Goal: Transaction & Acquisition: Purchase product/service

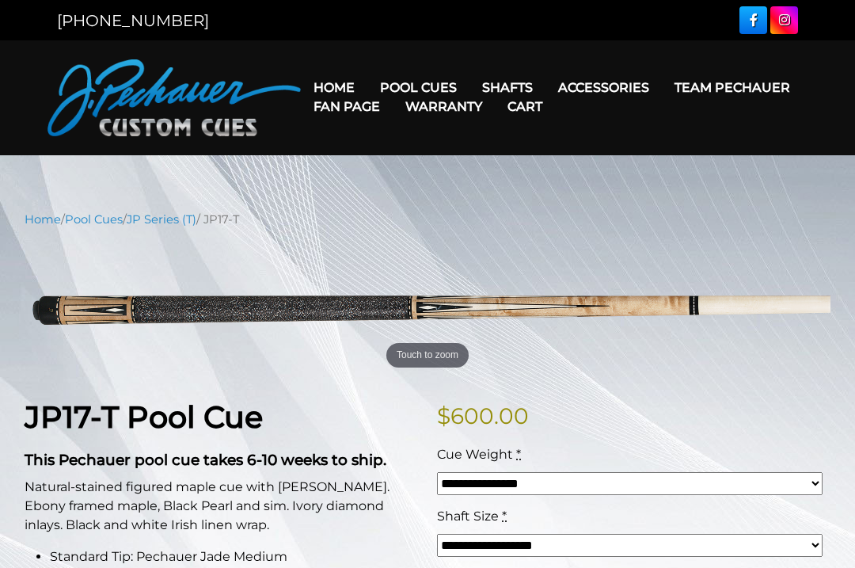
click at [103, 219] on link "Pool Cues" at bounding box center [94, 219] width 58 height 14
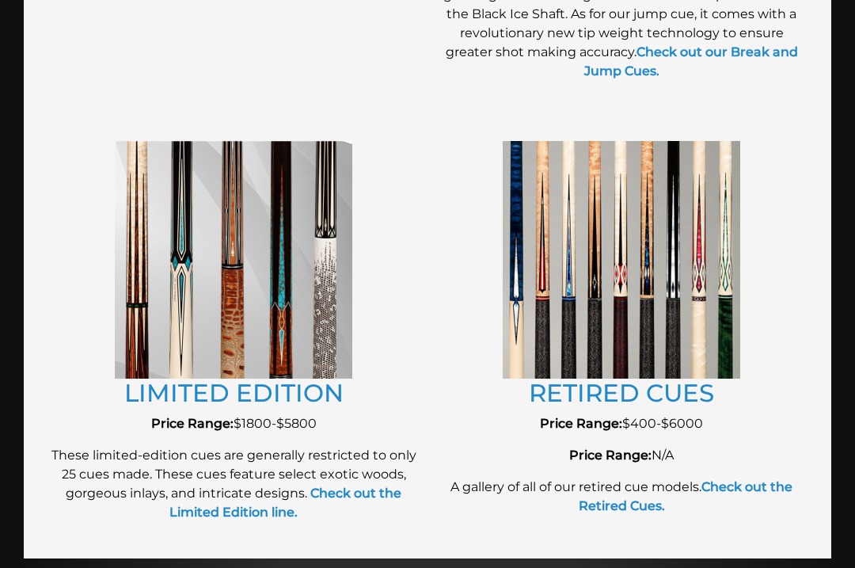
scroll to position [1743, 0]
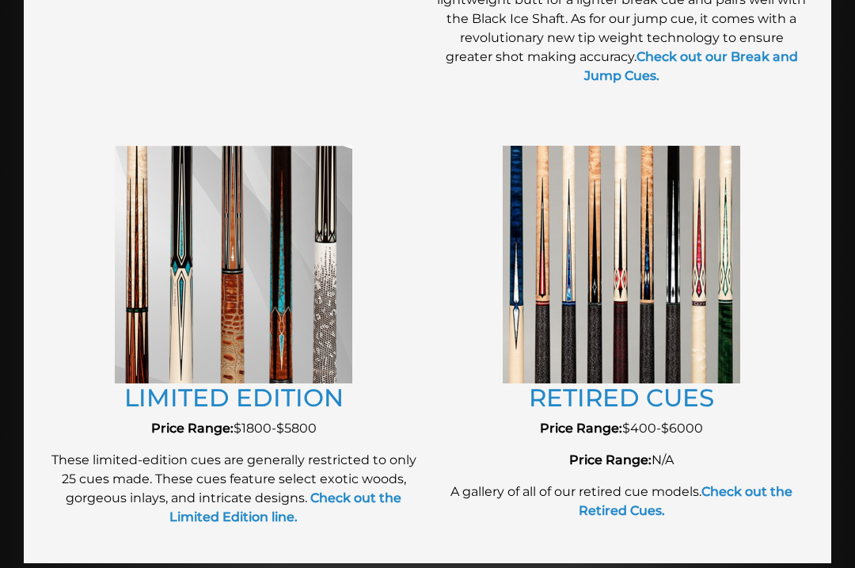
click at [667, 336] on img at bounding box center [622, 264] width 238 height 237
click at [651, 289] on img at bounding box center [622, 264] width 238 height 237
click at [657, 389] on link "RETIRED CUES" at bounding box center [621, 397] width 185 height 30
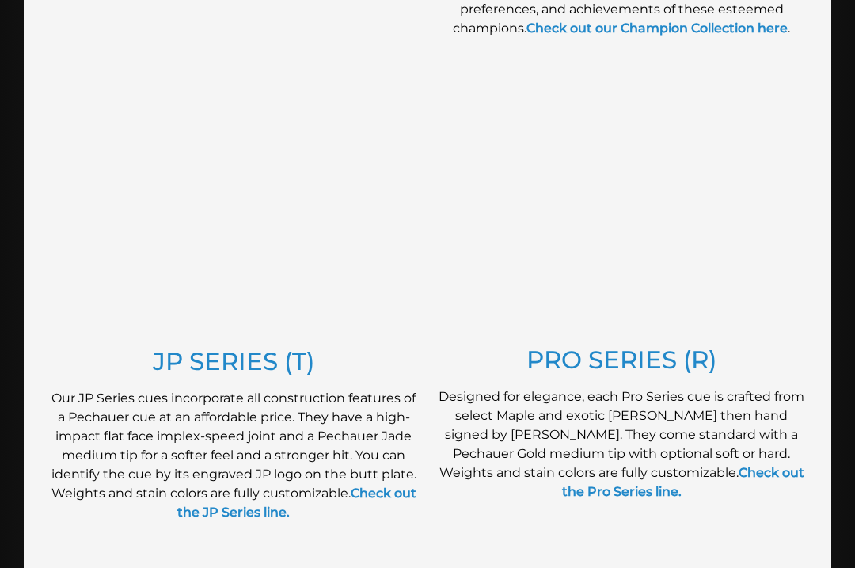
scroll to position [783, 0]
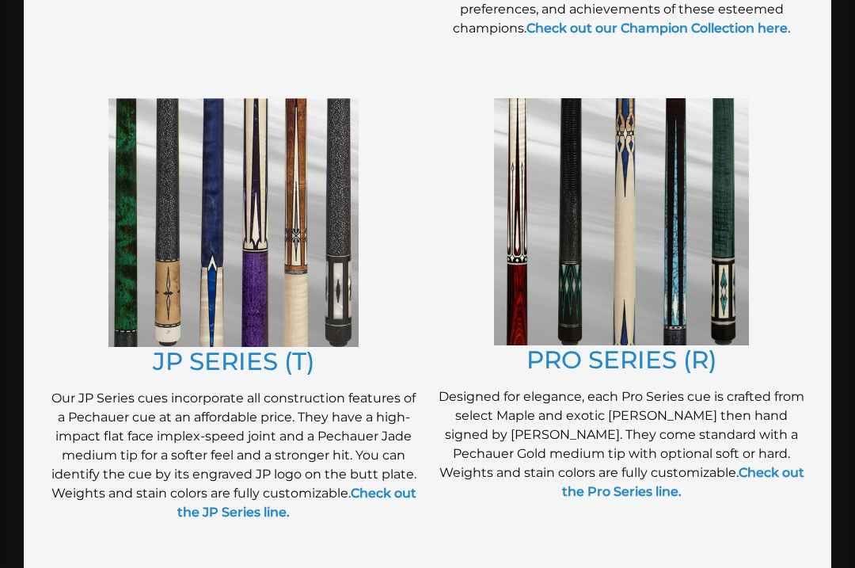
click at [268, 362] on link "JP SERIES (T)" at bounding box center [234, 362] width 162 height 30
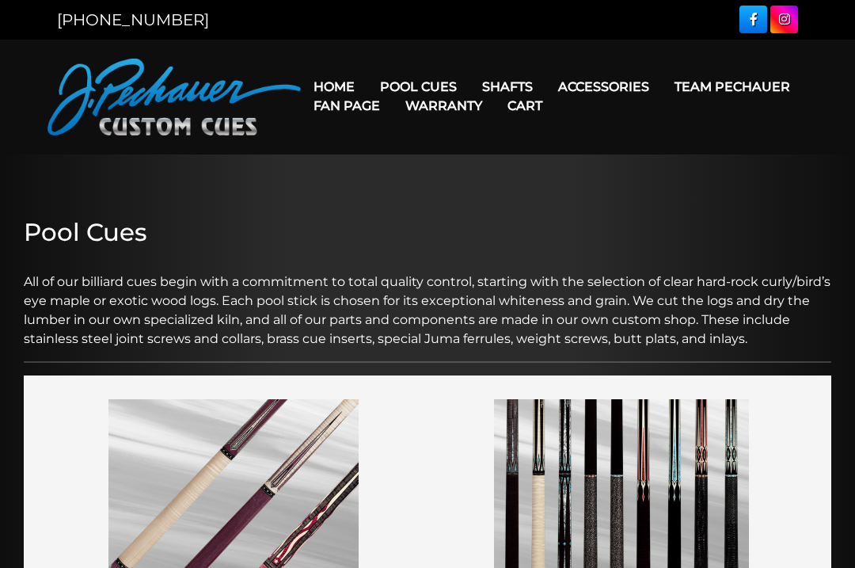
scroll to position [0, 0]
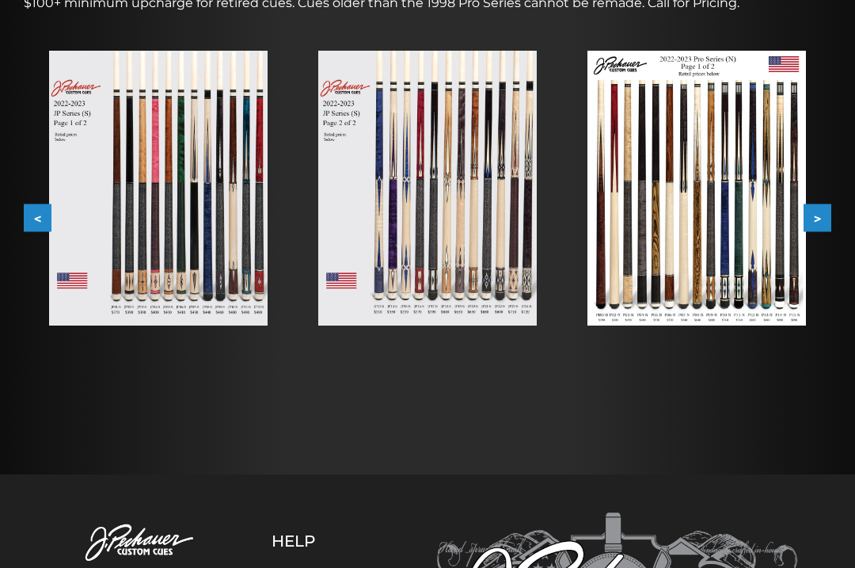
scroll to position [291, 0]
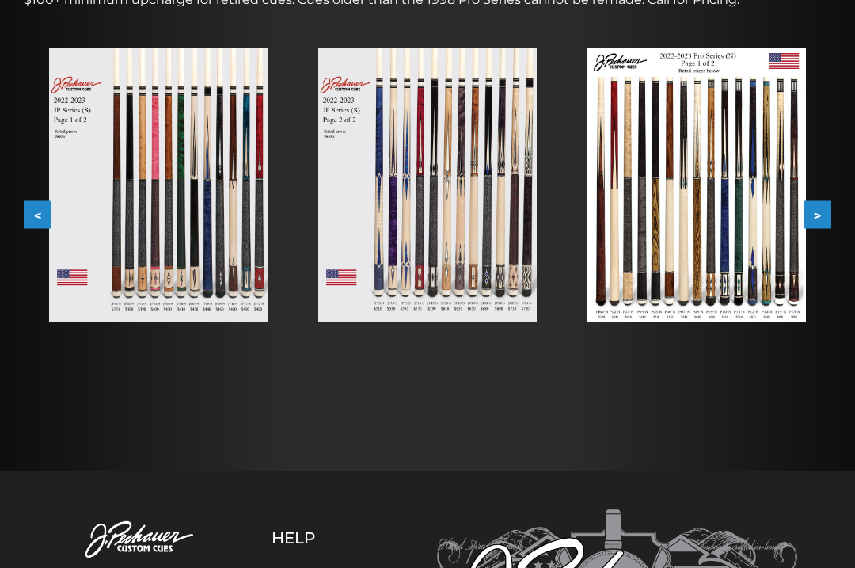
click at [199, 248] on img at bounding box center [158, 186] width 219 height 276
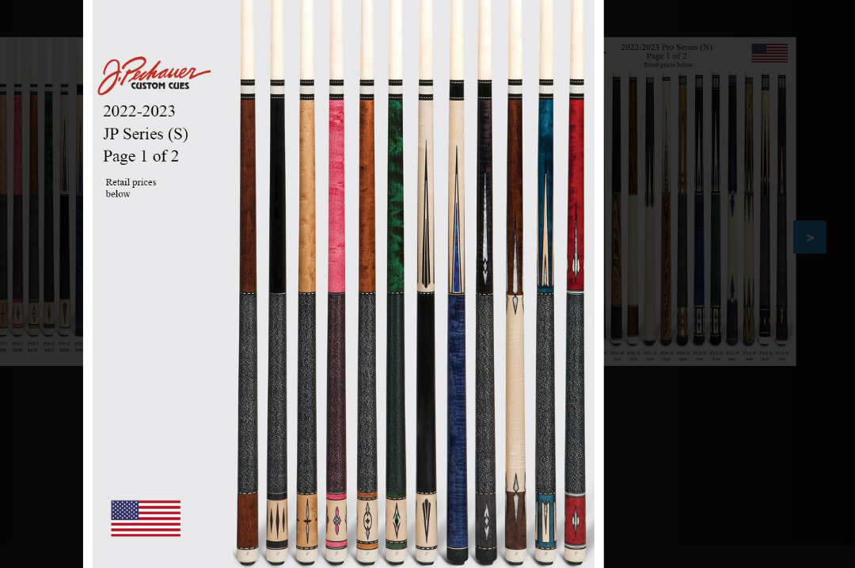
scroll to position [308, 0]
click at [498, 246] on link at bounding box center [548, 255] width 196 height 545
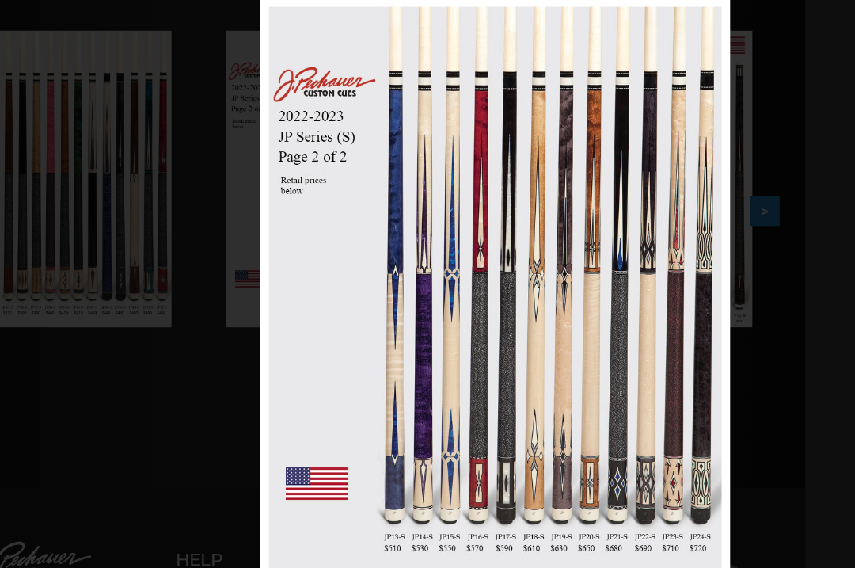
scroll to position [281, 58]
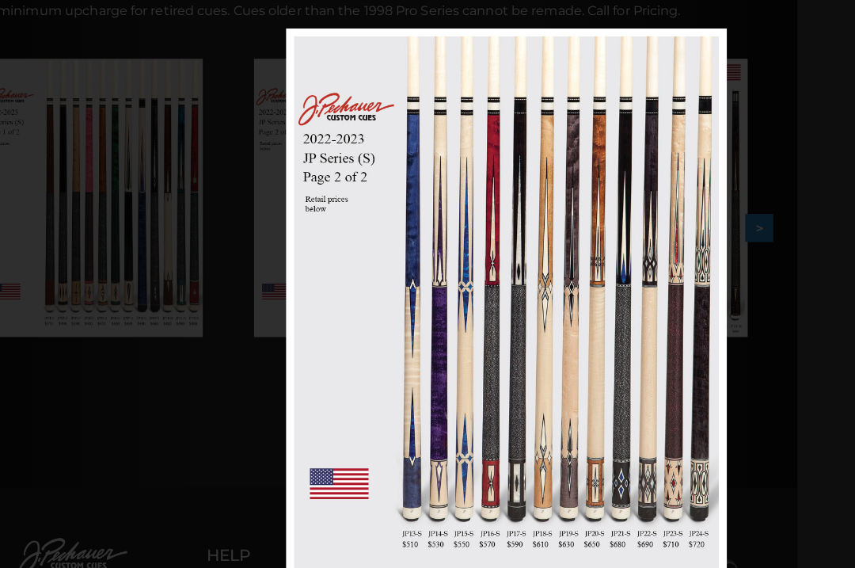
click at [703, 307] on link at bounding box center [630, 300] width 196 height 545
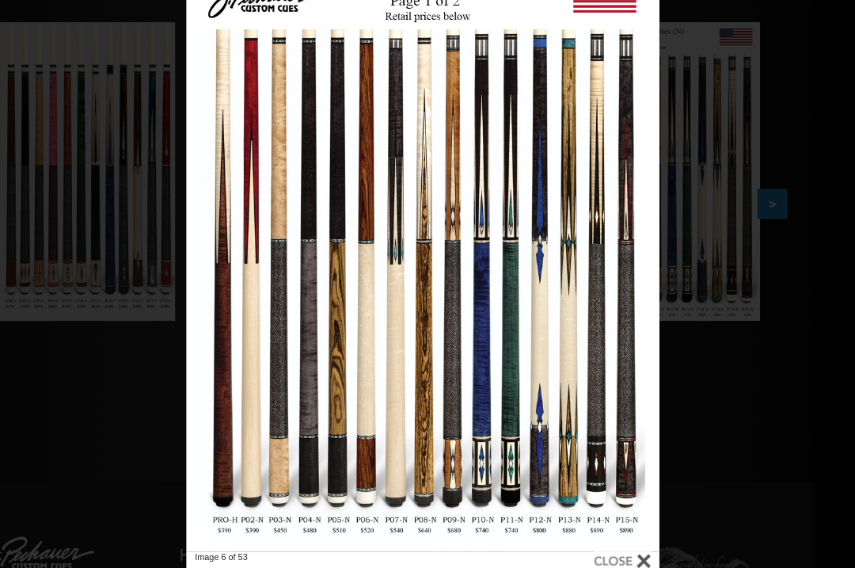
scroll to position [311, 58]
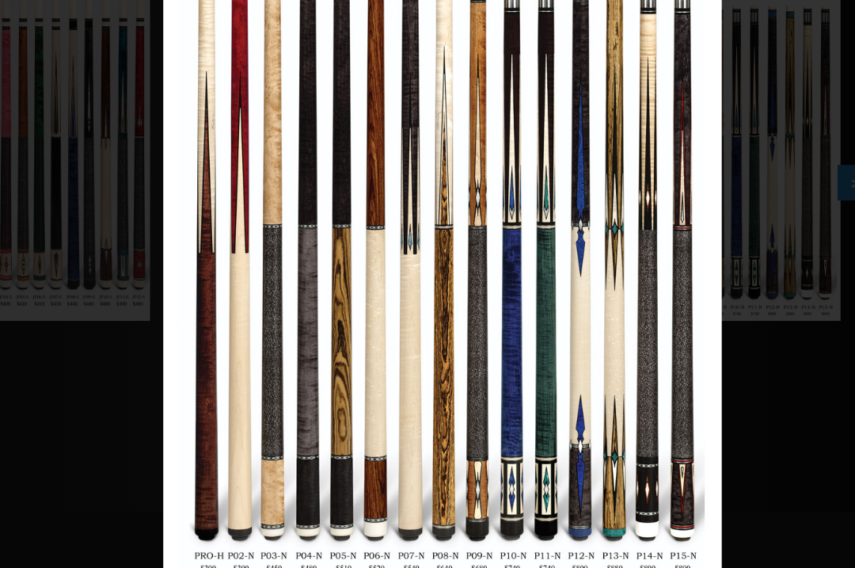
click at [545, 194] on link at bounding box center [558, 242] width 196 height 545
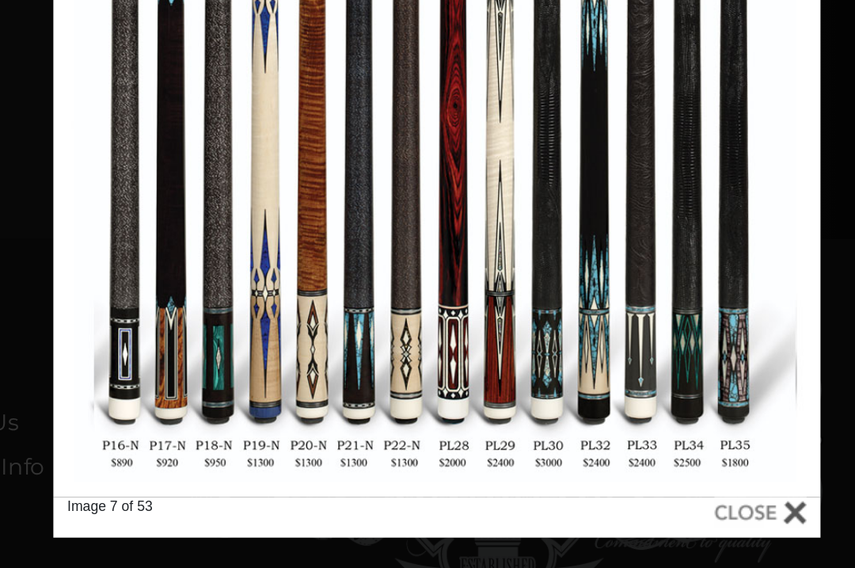
scroll to position [405, 58]
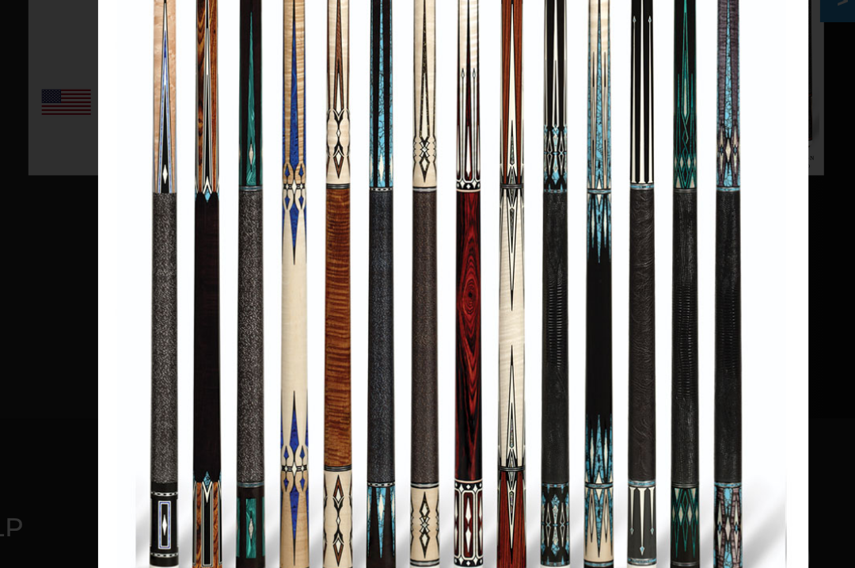
click at [543, 134] on link at bounding box center [641, 231] width 196 height 545
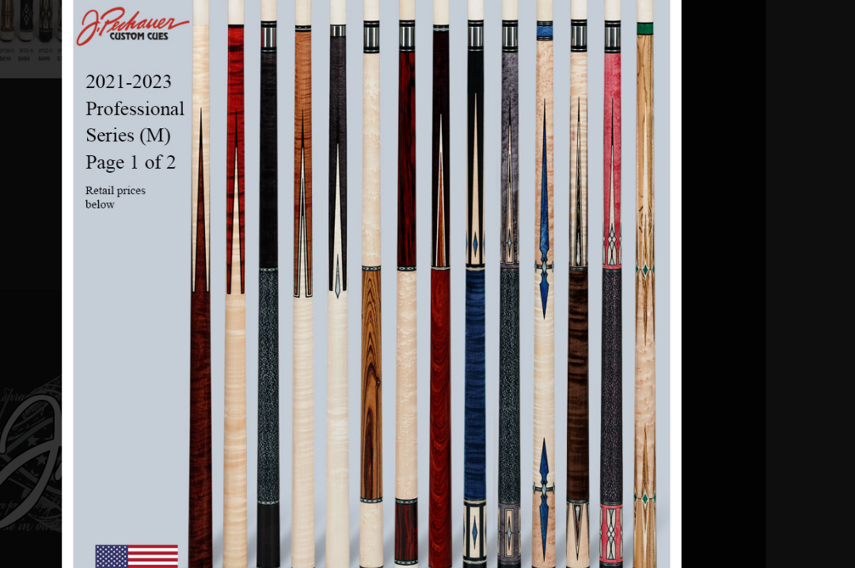
scroll to position [447, 213]
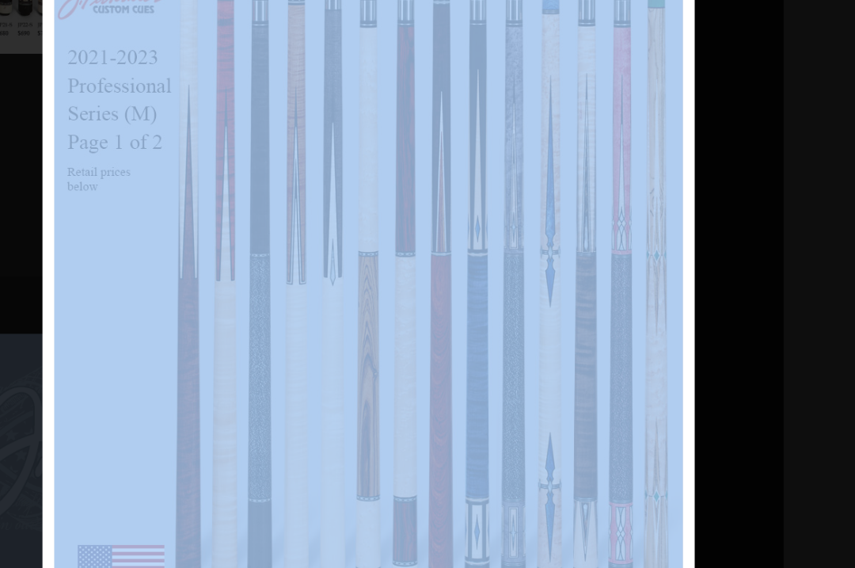
click at [487, 272] on div "Image 8 of 53" at bounding box center [516, 343] width 855 height 568
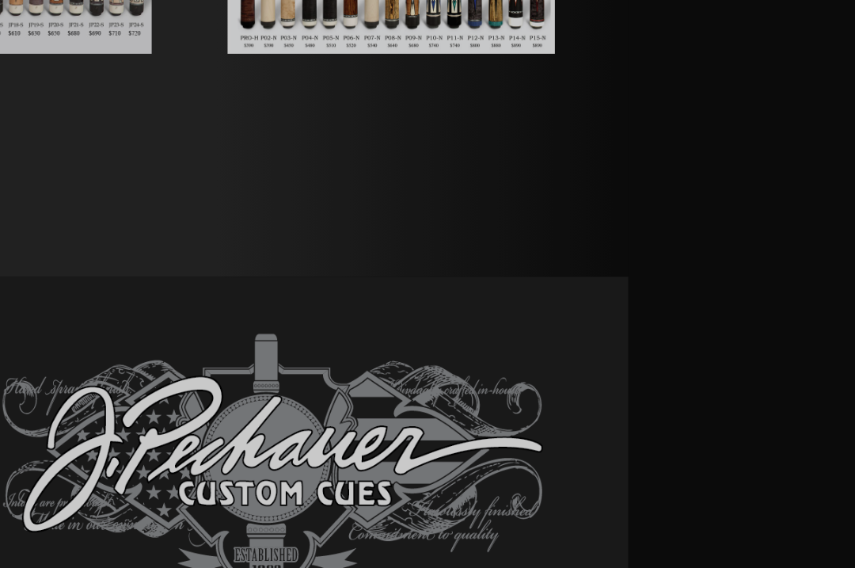
scroll to position [447, 0]
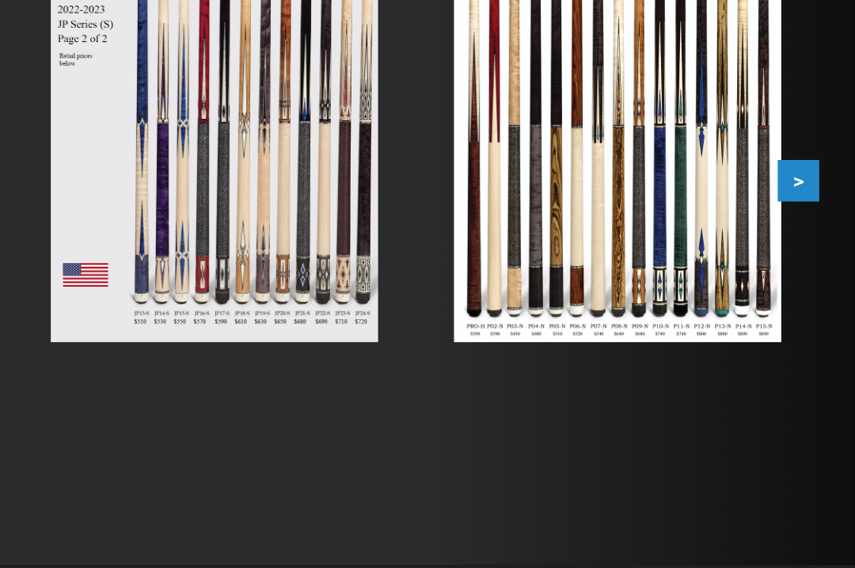
click at [587, 185] on img at bounding box center [696, 91] width 219 height 276
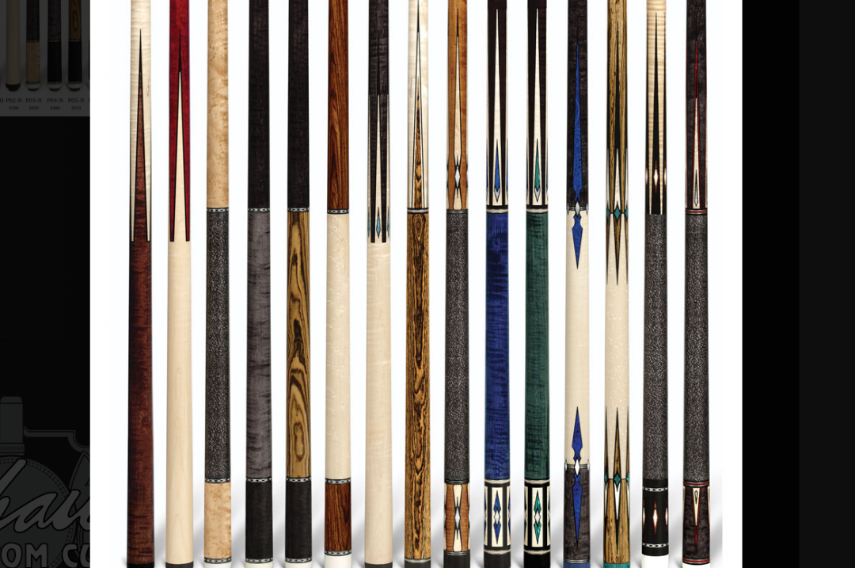
scroll to position [386, 321]
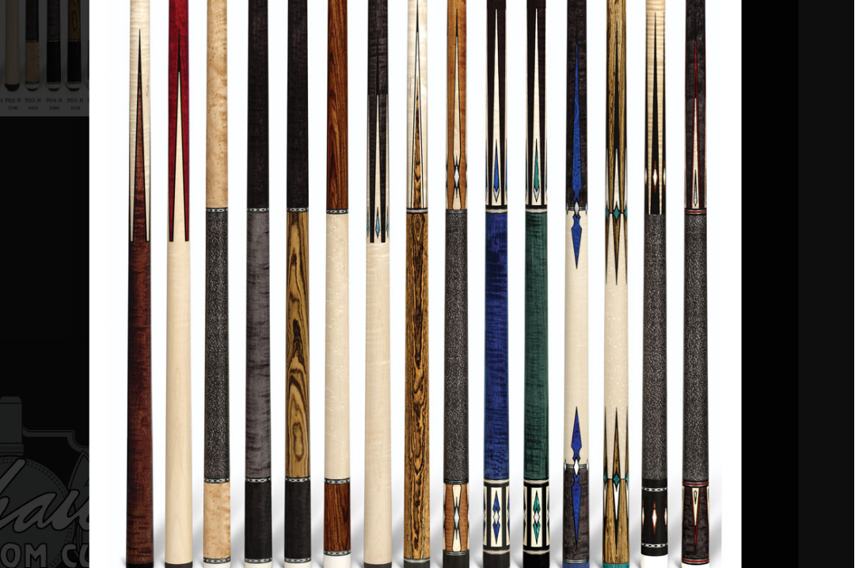
click at [584, 162] on link at bounding box center [682, 304] width 196 height 545
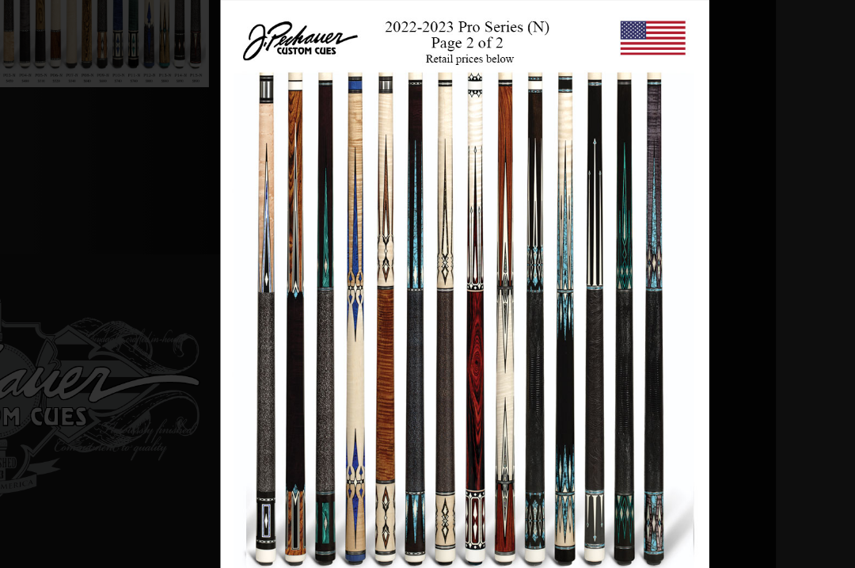
scroll to position [518, 527]
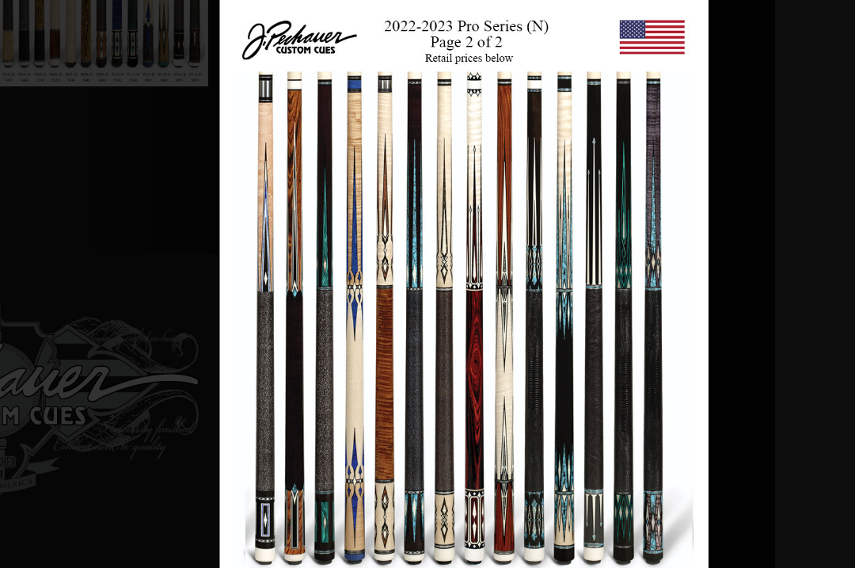
click at [612, 278] on link at bounding box center [627, 290] width 196 height 545
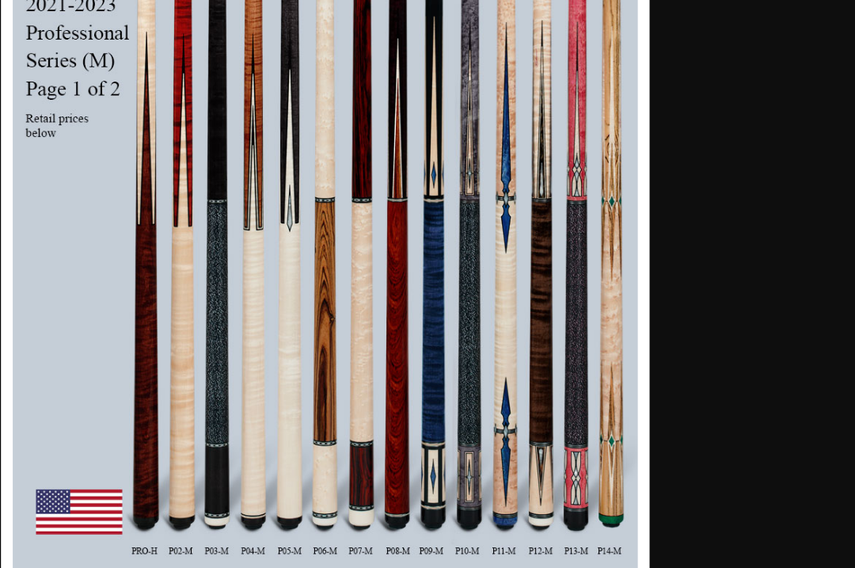
scroll to position [630, 966]
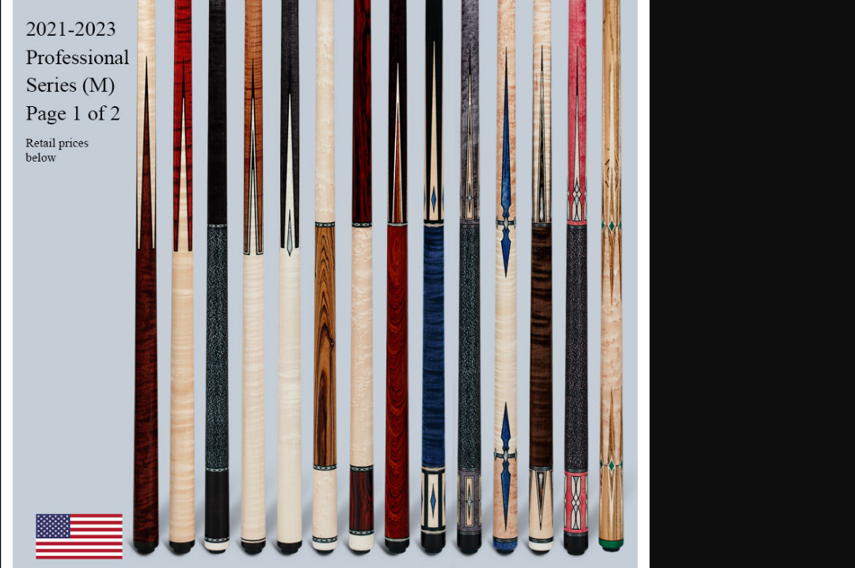
click at [521, 181] on link at bounding box center [619, 324] width 196 height 545
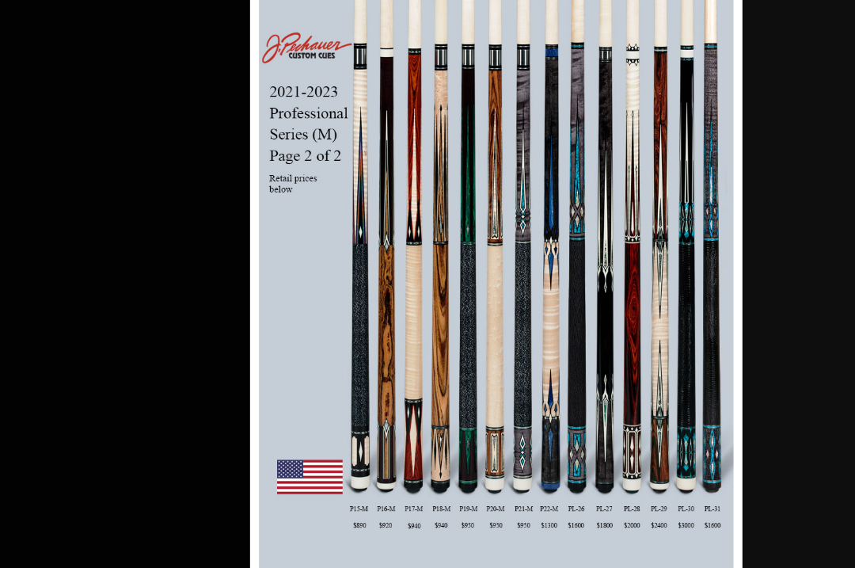
scroll to position [789, 1136]
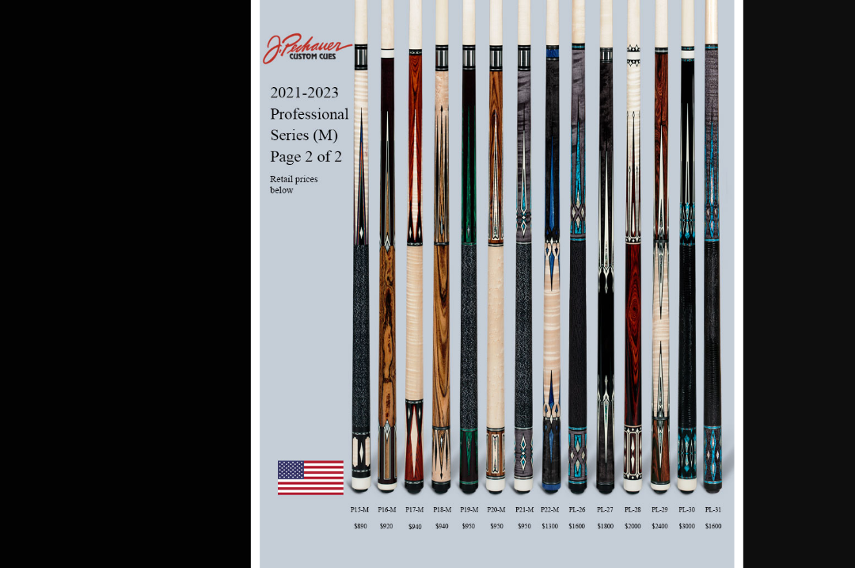
click at [640, 252] on link at bounding box center [659, 256] width 196 height 545
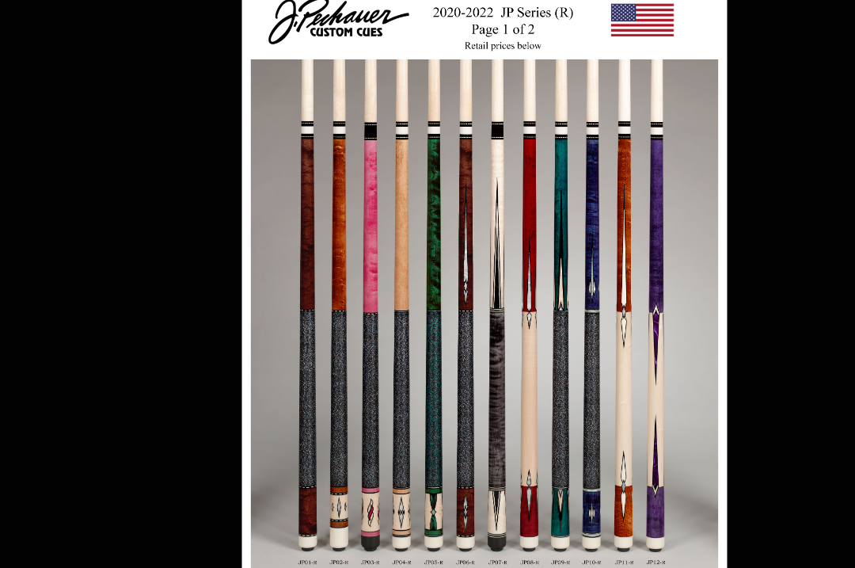
scroll to position [796, 1137]
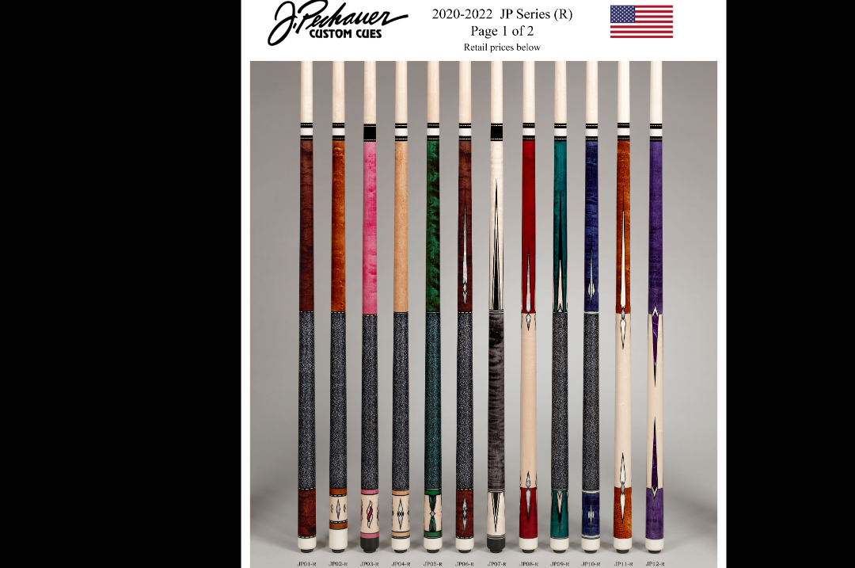
click at [629, 260] on link at bounding box center [644, 277] width 193 height 545
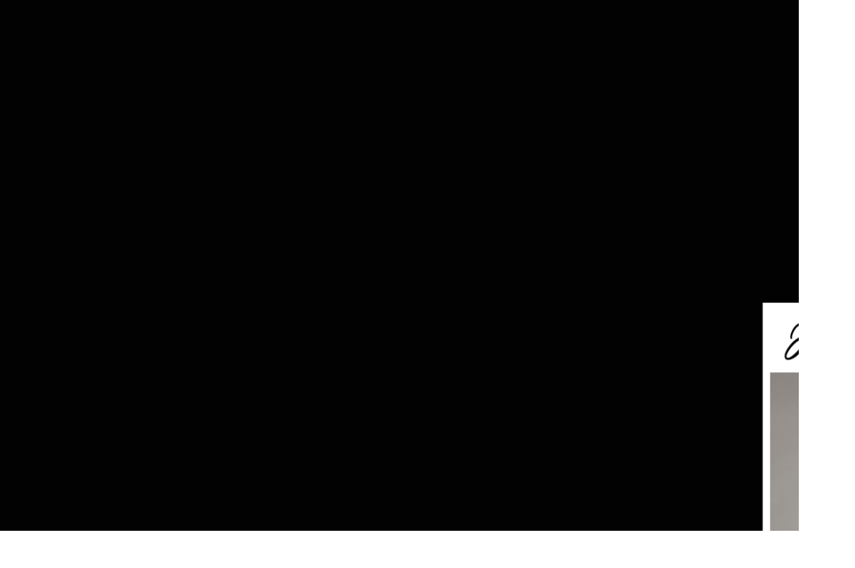
scroll to position [811, 1145]
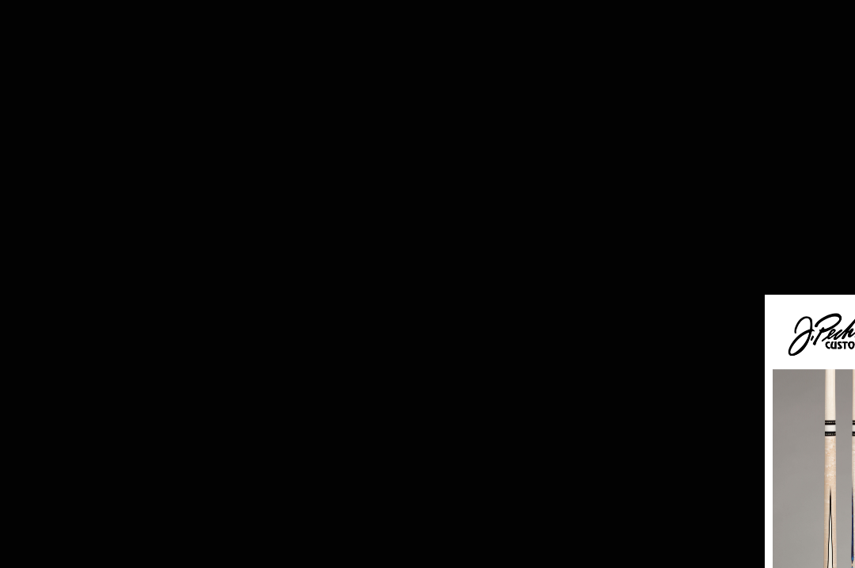
click at [805, 420] on link at bounding box center [861, 567] width 193 height 545
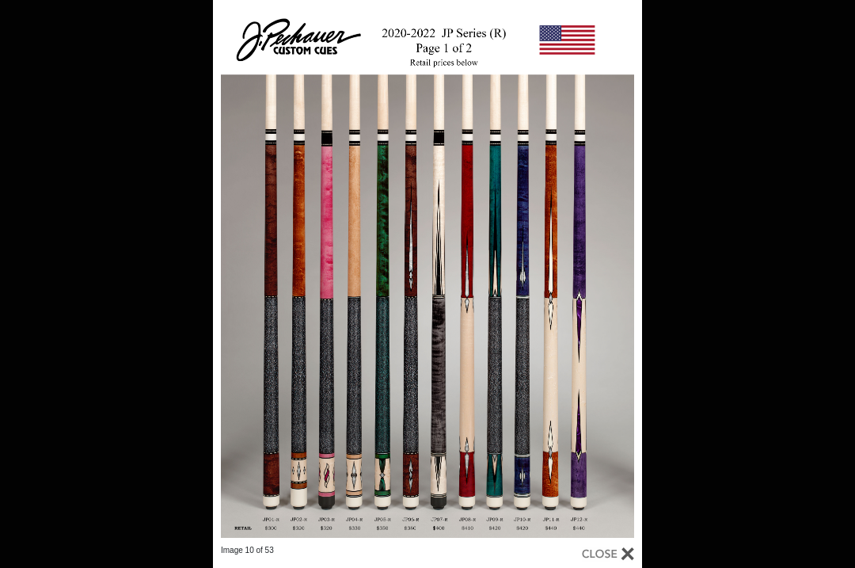
click at [231, 278] on link at bounding box center [309, 272] width 193 height 545
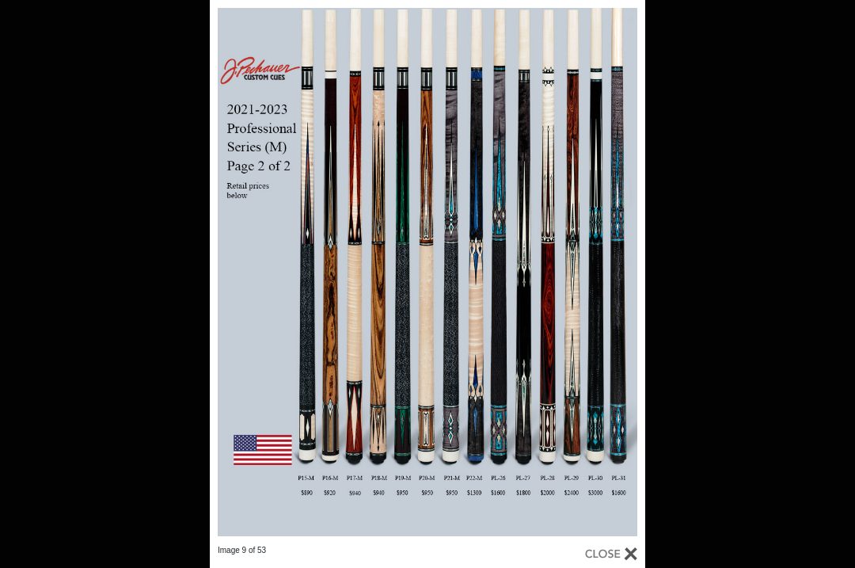
click at [232, 273] on link at bounding box center [308, 272] width 196 height 545
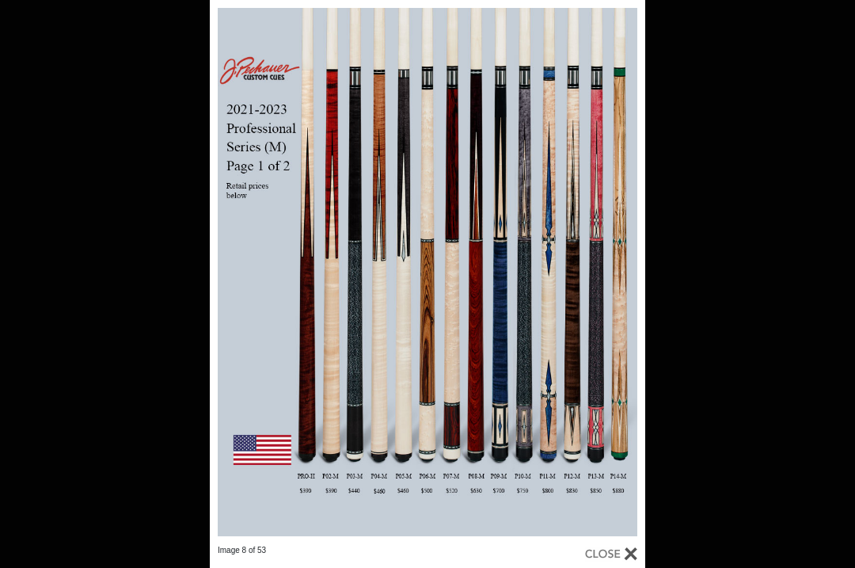
click at [232, 272] on link at bounding box center [308, 272] width 196 height 545
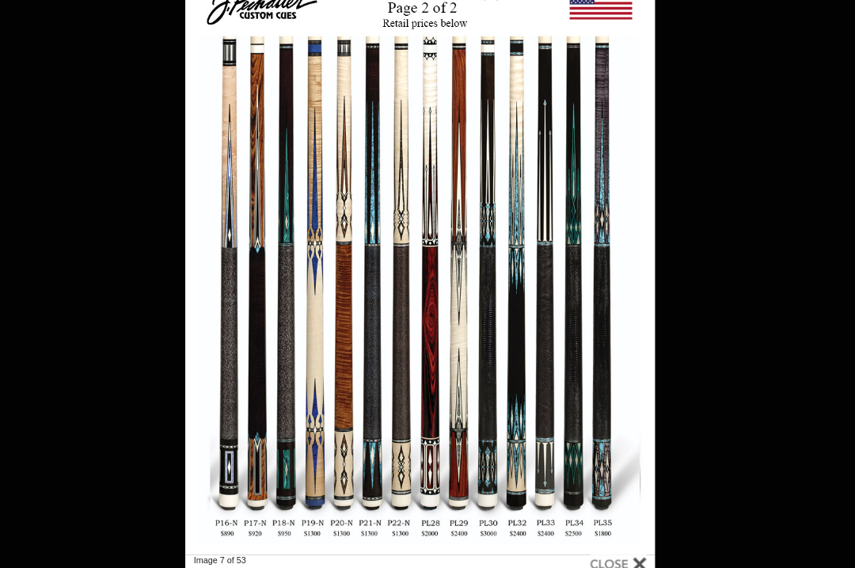
scroll to position [840, 1144]
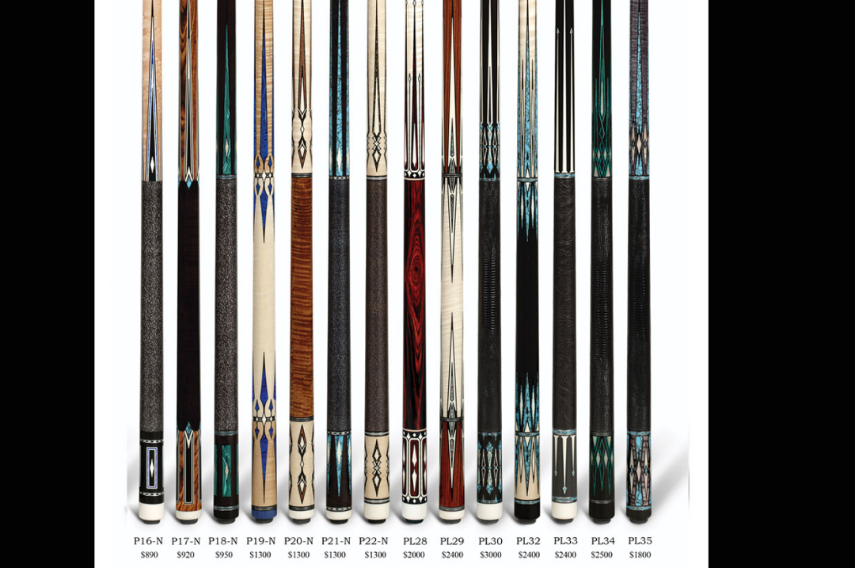
click at [485, 146] on link at bounding box center [548, 243] width 196 height 545
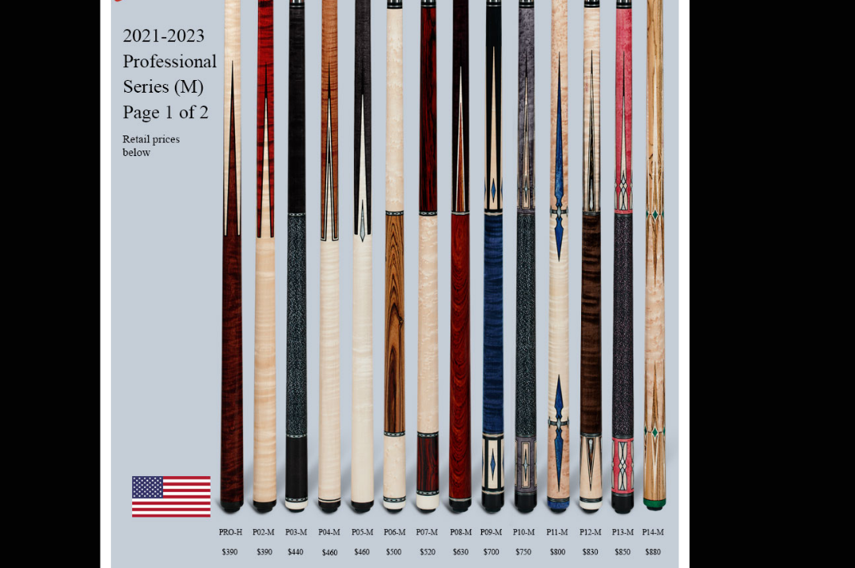
scroll to position [1026, 1202]
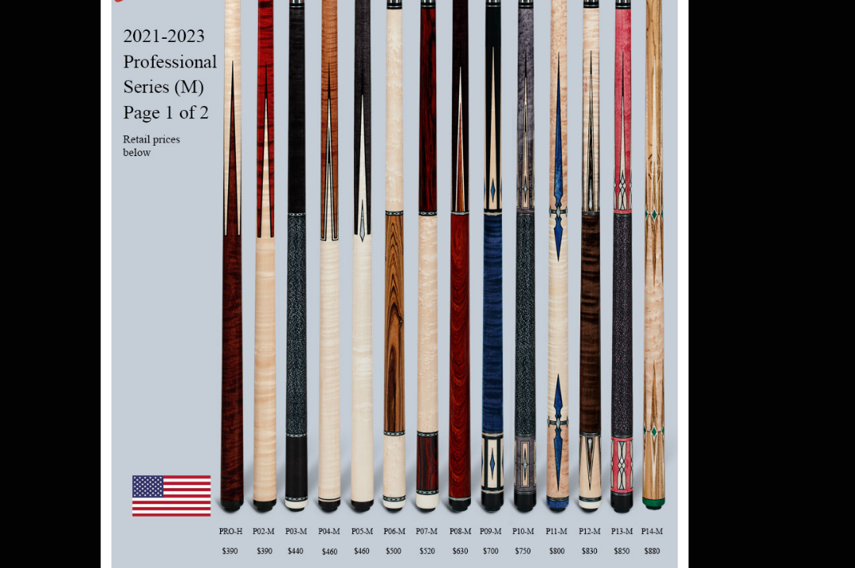
click at [536, 192] on link at bounding box center [634, 190] width 196 height 545
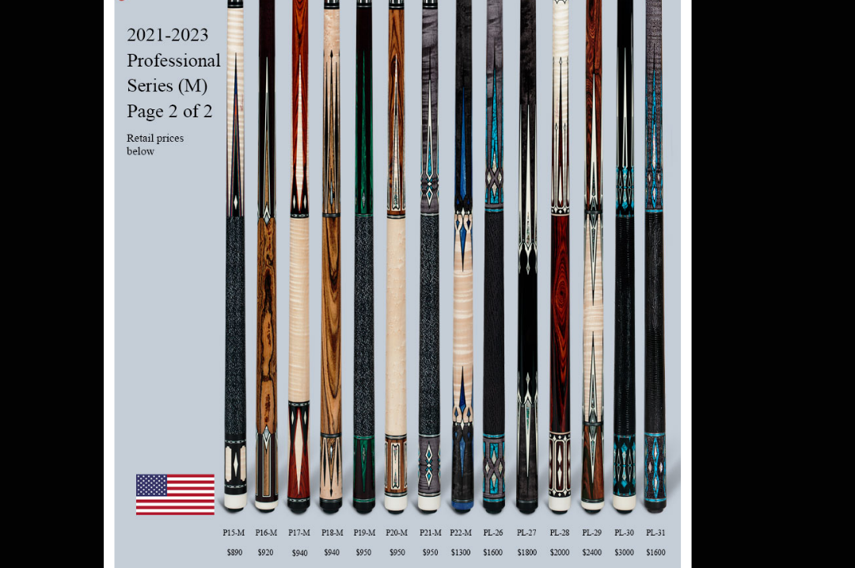
scroll to position [1026, 1334]
click at [539, 189] on link at bounding box center [637, 272] width 196 height 545
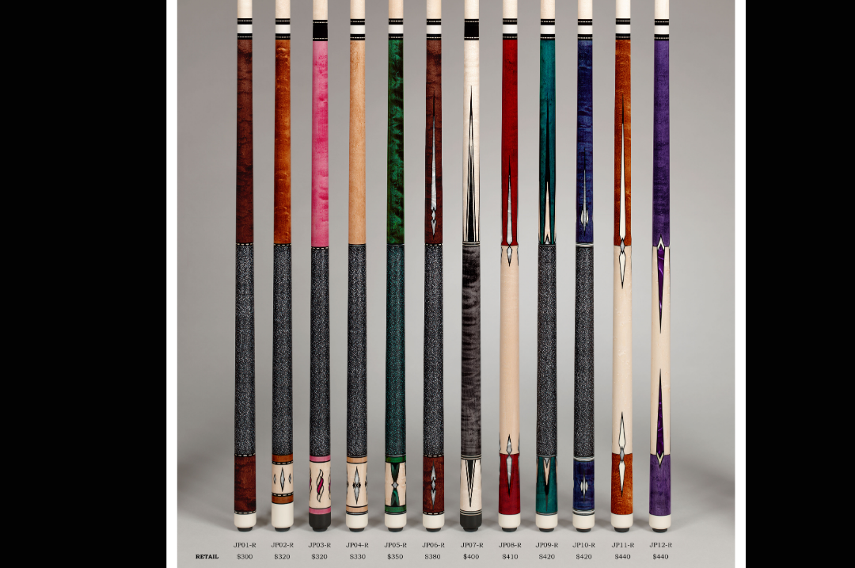
scroll to position [1135, 1423]
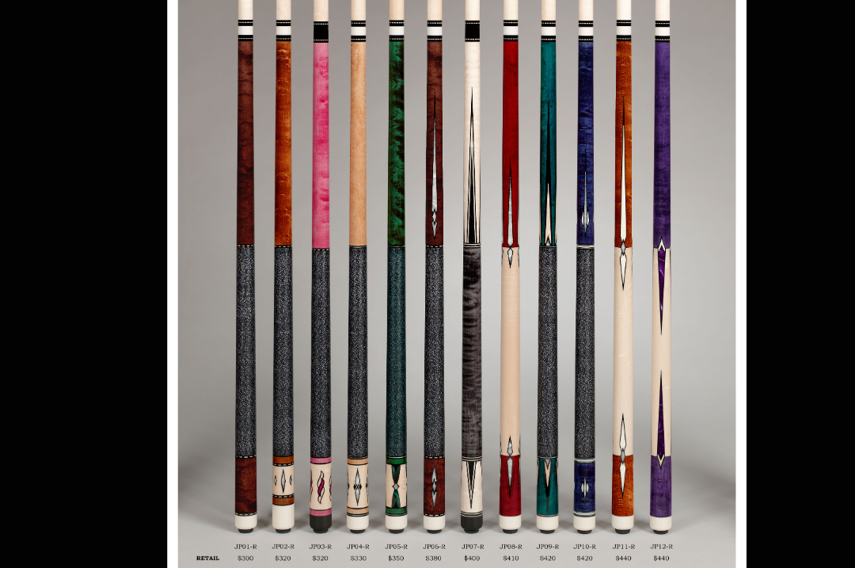
click at [582, 161] on link at bounding box center [678, 247] width 193 height 545
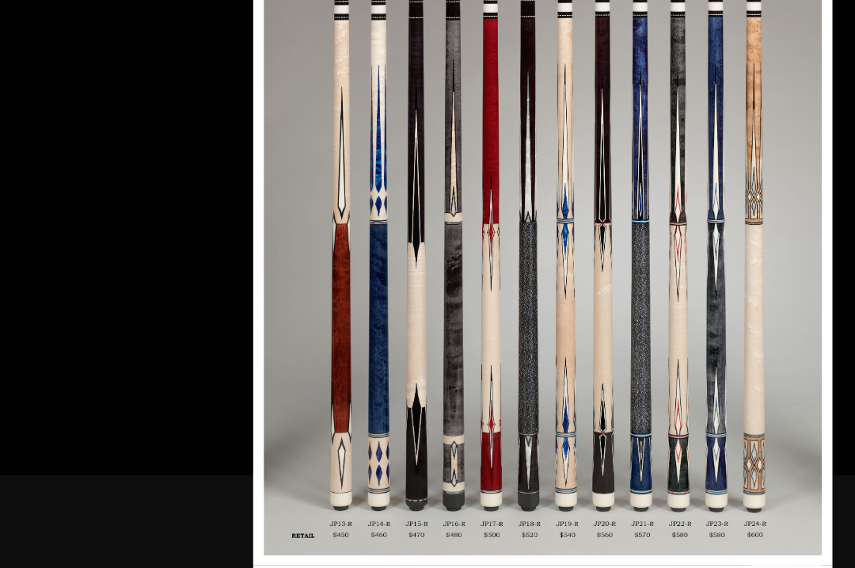
scroll to position [1236, 1450]
click at [645, 148] on link at bounding box center [741, 261] width 193 height 545
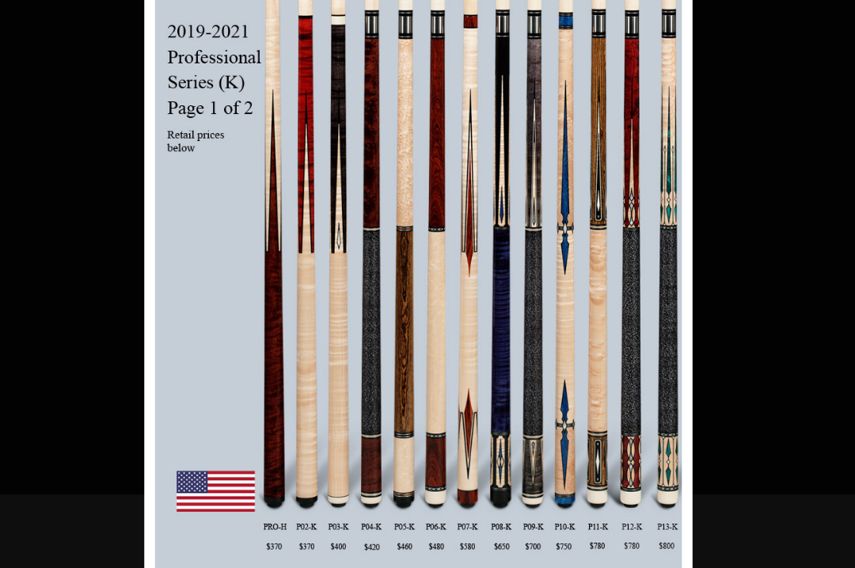
scroll to position [1339, 1567]
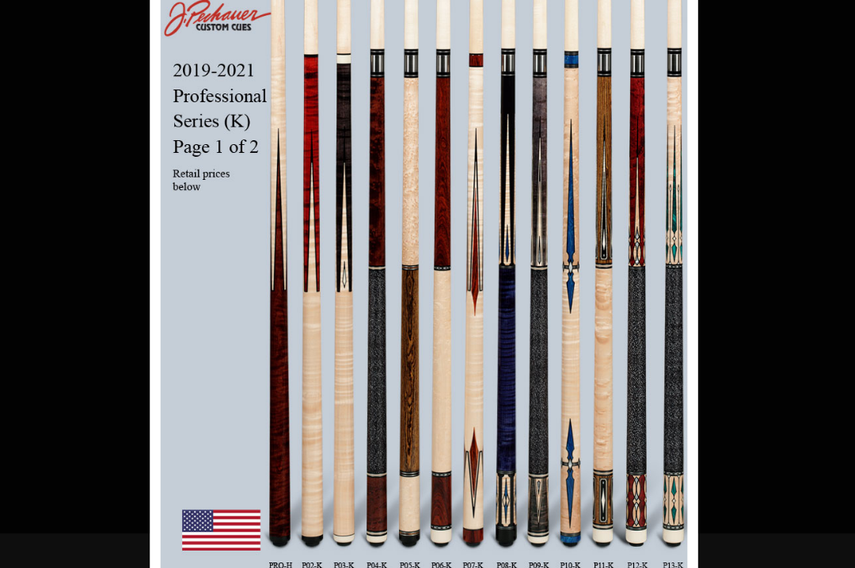
click at [553, 220] on link at bounding box center [644, 285] width 183 height 545
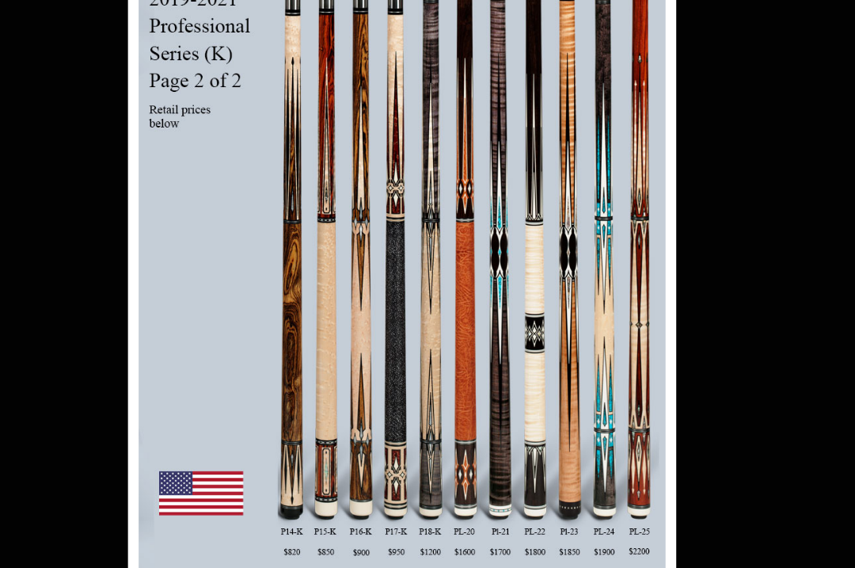
scroll to position [1391, 1697]
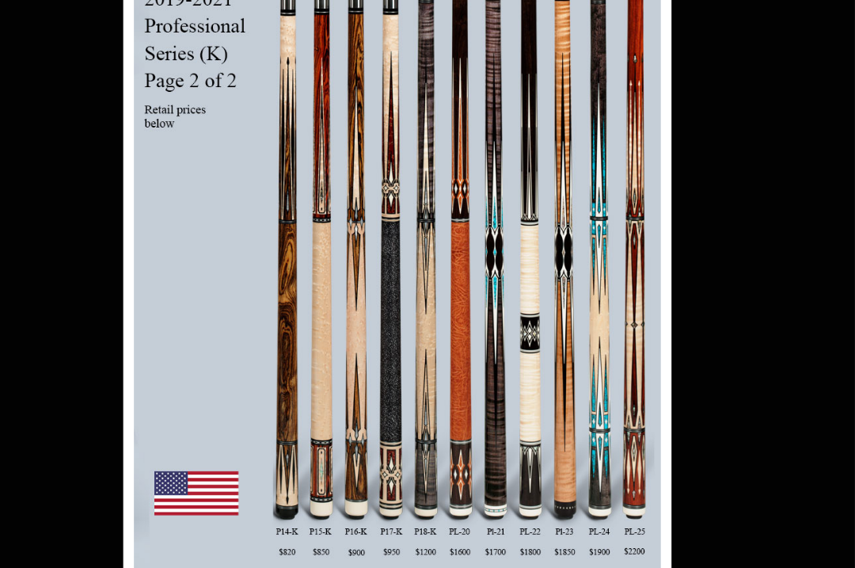
click at [537, 180] on link at bounding box center [628, 290] width 183 height 545
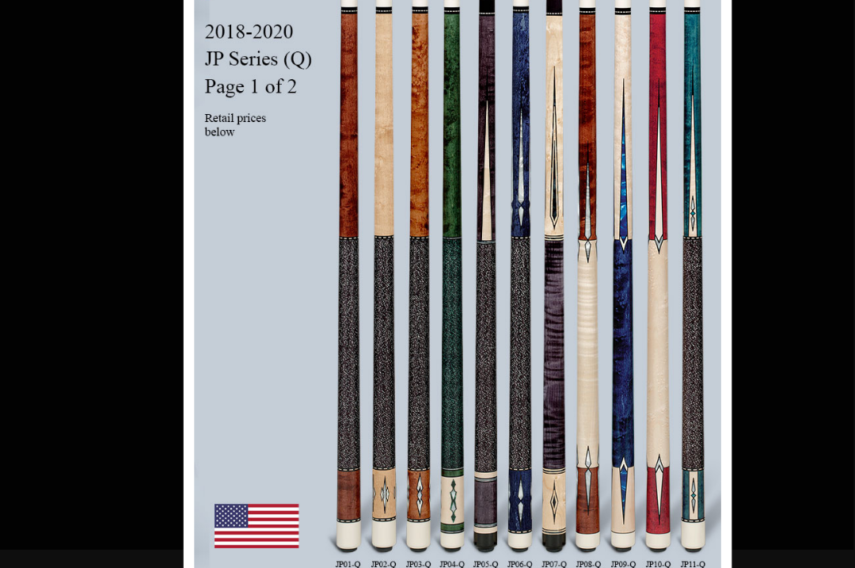
scroll to position [1500, 1788]
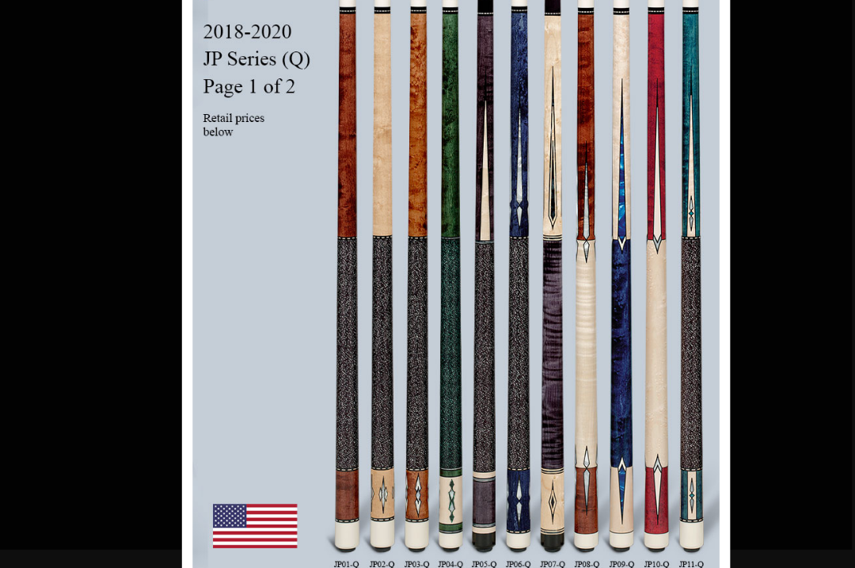
click at [580, 204] on link at bounding box center [671, 279] width 183 height 545
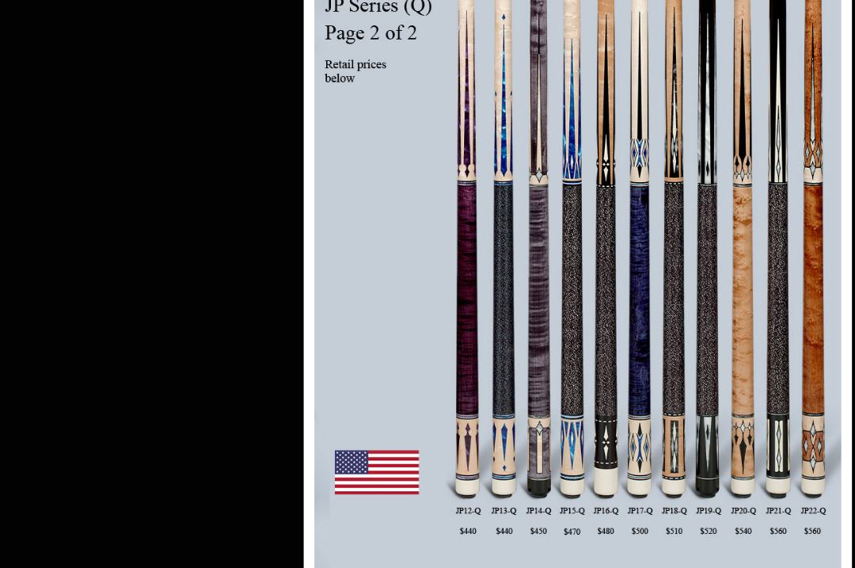
scroll to position [1660, 1894]
click at [670, 162] on link at bounding box center [761, 274] width 183 height 545
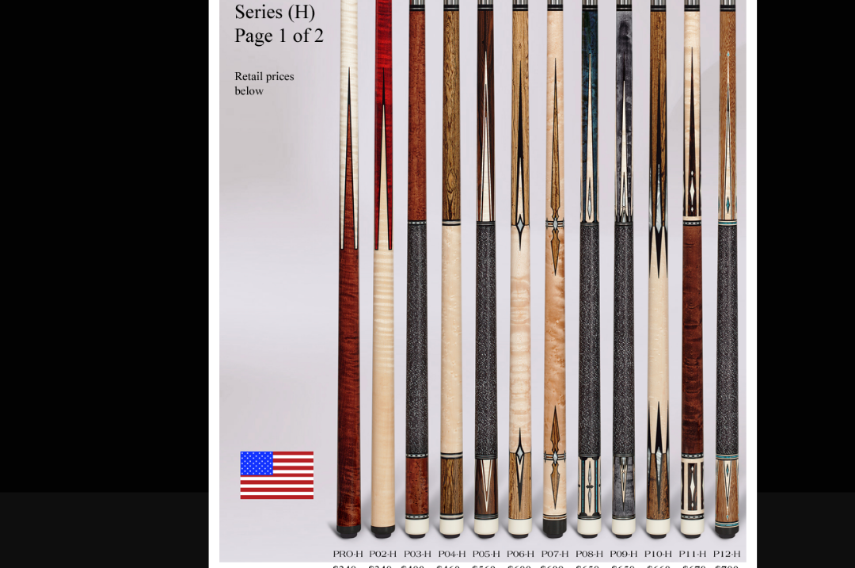
scroll to position [1761, 1965]
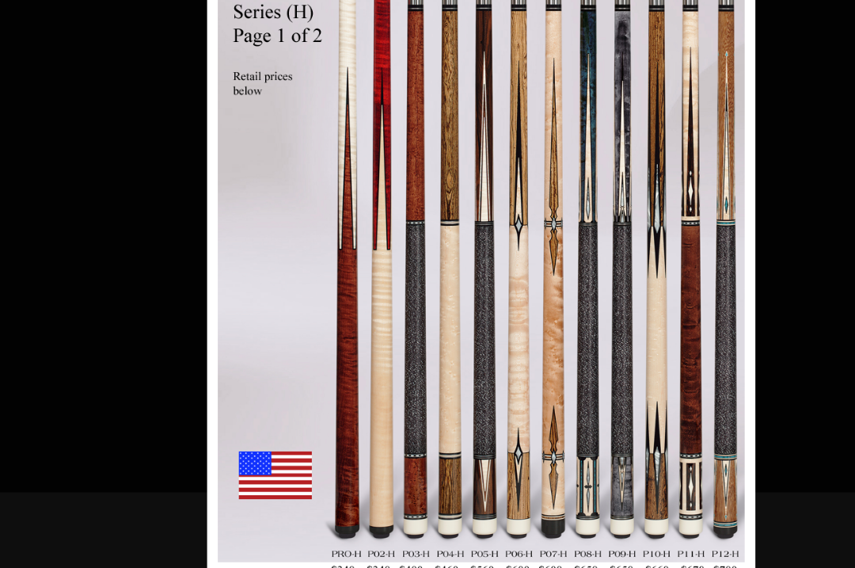
click at [599, 186] on link at bounding box center [690, 287] width 183 height 545
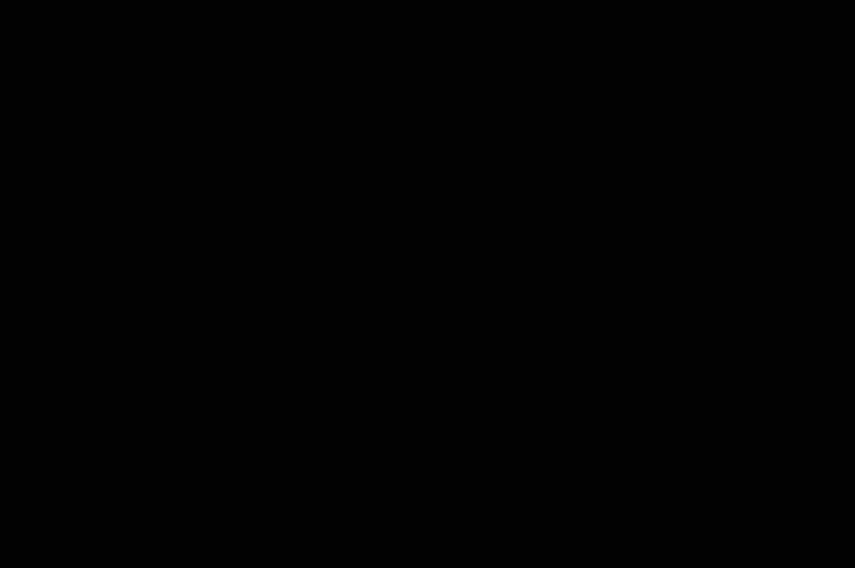
scroll to position [785, 1965]
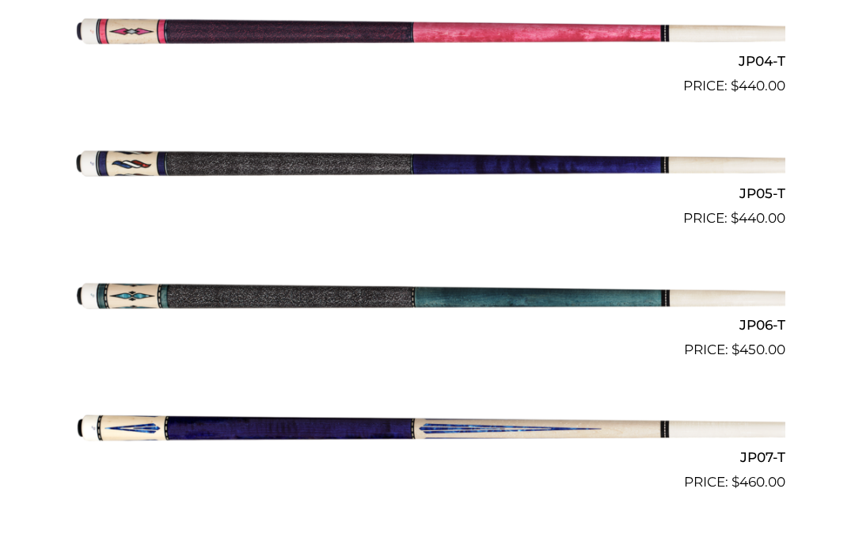
scroll to position [946, 0]
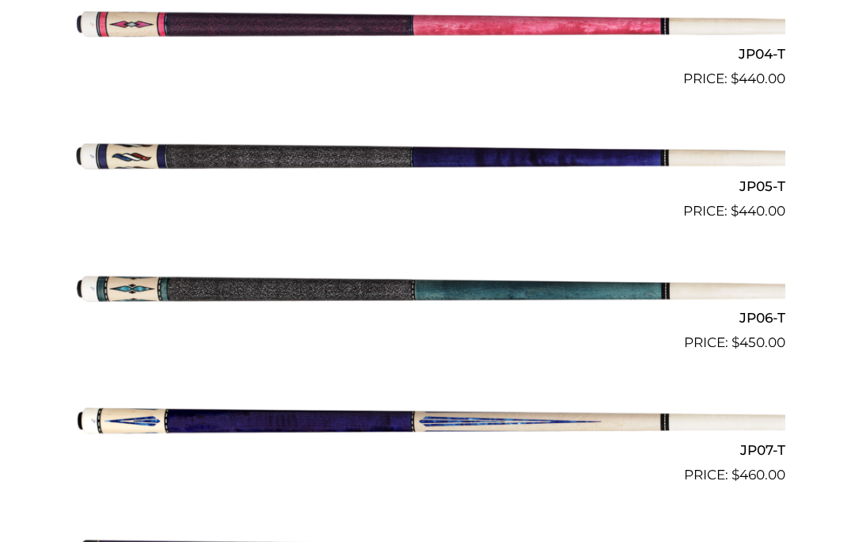
click at [149, 294] on img at bounding box center [428, 287] width 716 height 119
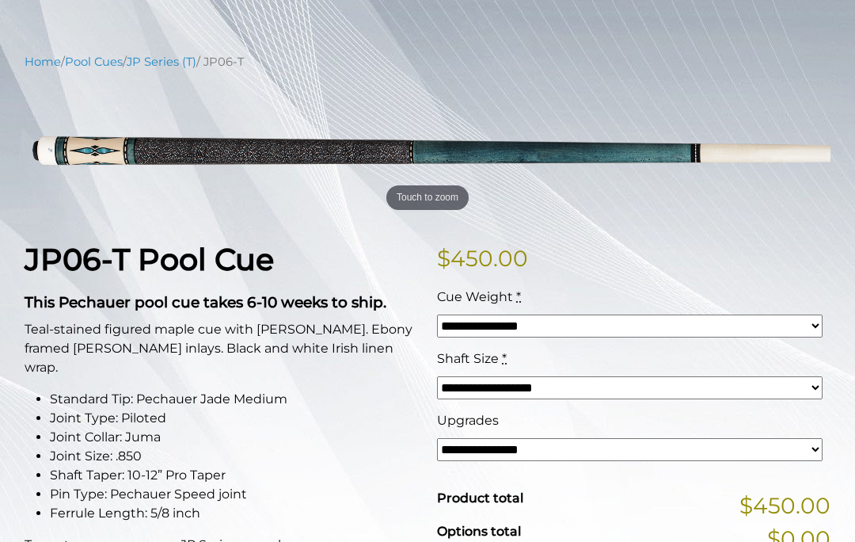
scroll to position [158, 0]
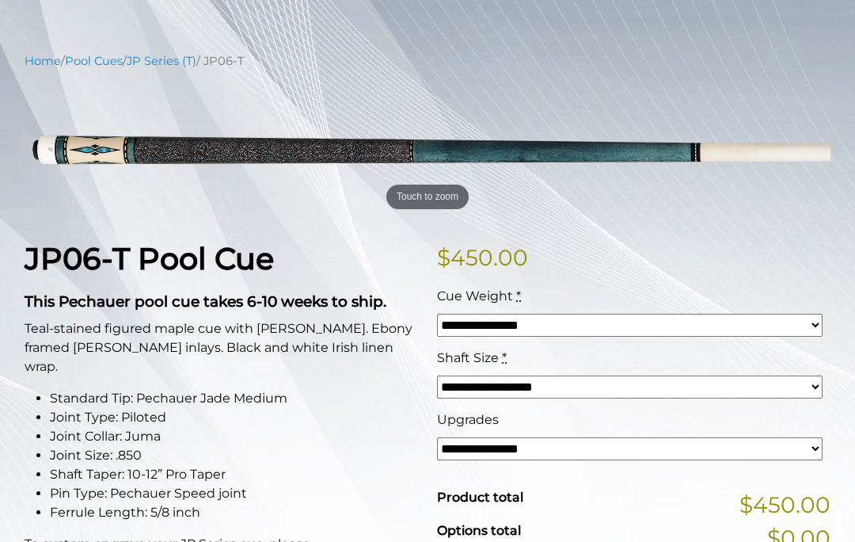
click at [762, 383] on select "**********" at bounding box center [630, 386] width 386 height 23
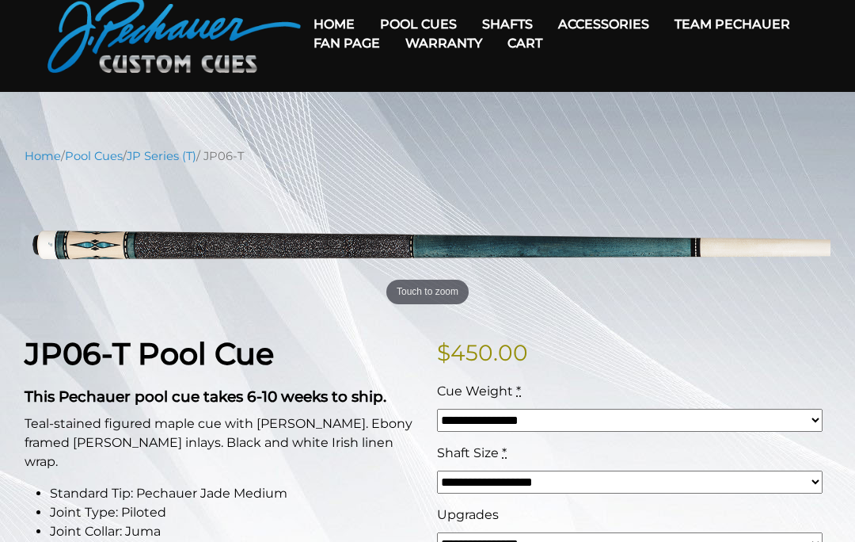
scroll to position [0, 0]
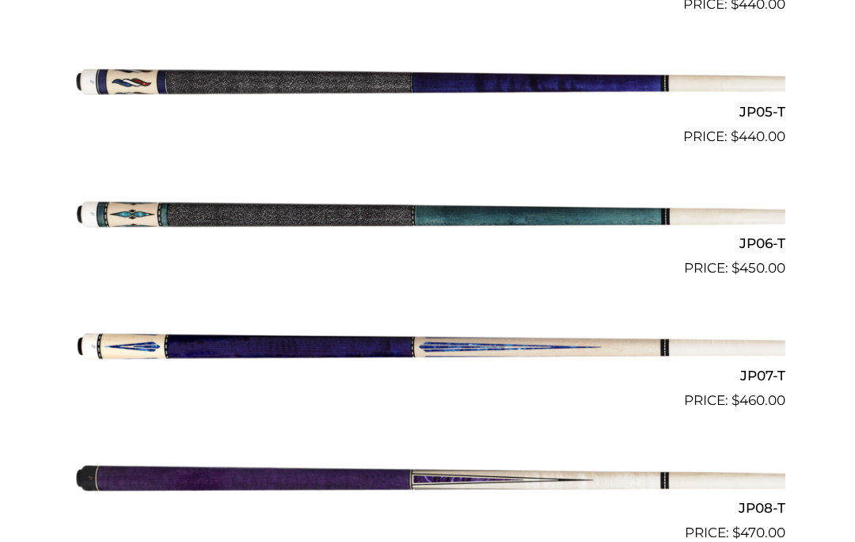
scroll to position [1018, 0]
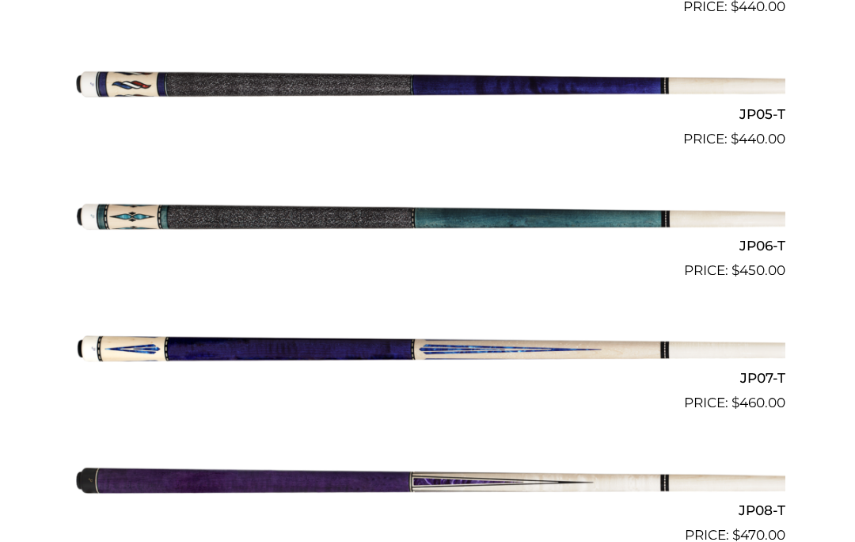
click at [132, 212] on img at bounding box center [428, 215] width 716 height 119
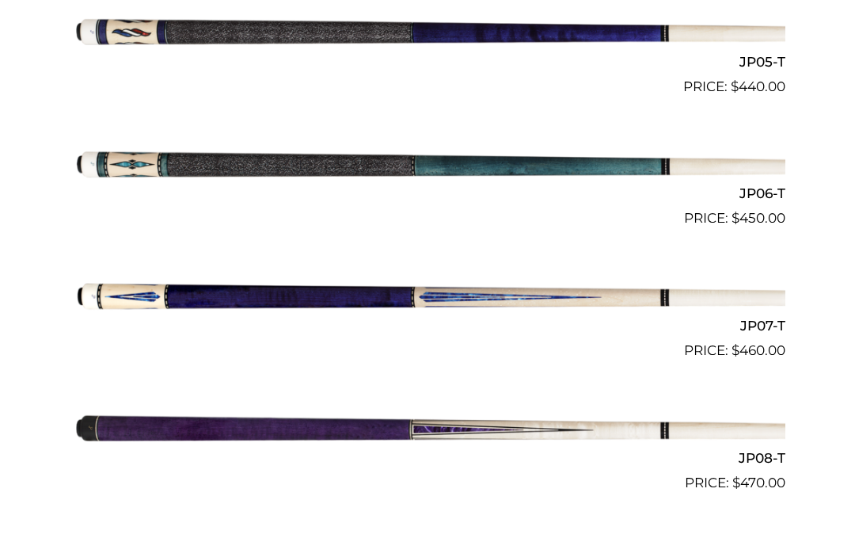
scroll to position [1070, 0]
click at [516, 177] on img at bounding box center [428, 163] width 716 height 119
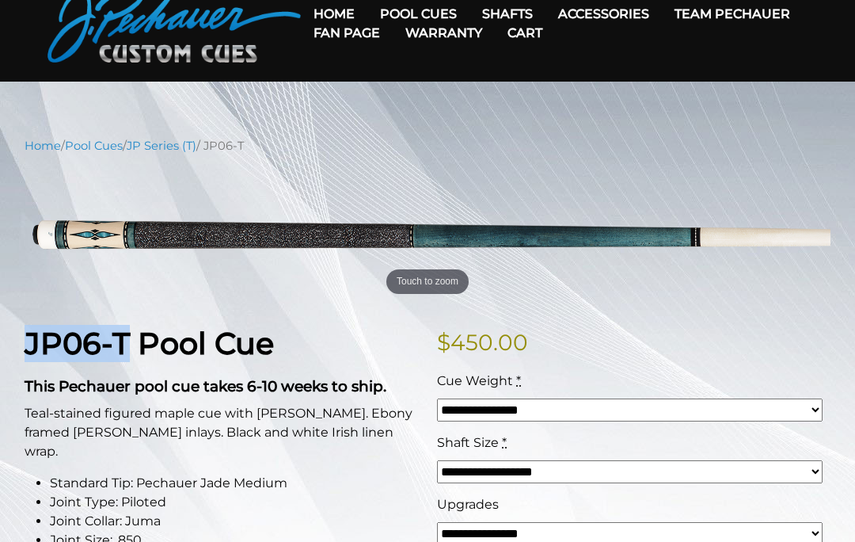
scroll to position [108, 0]
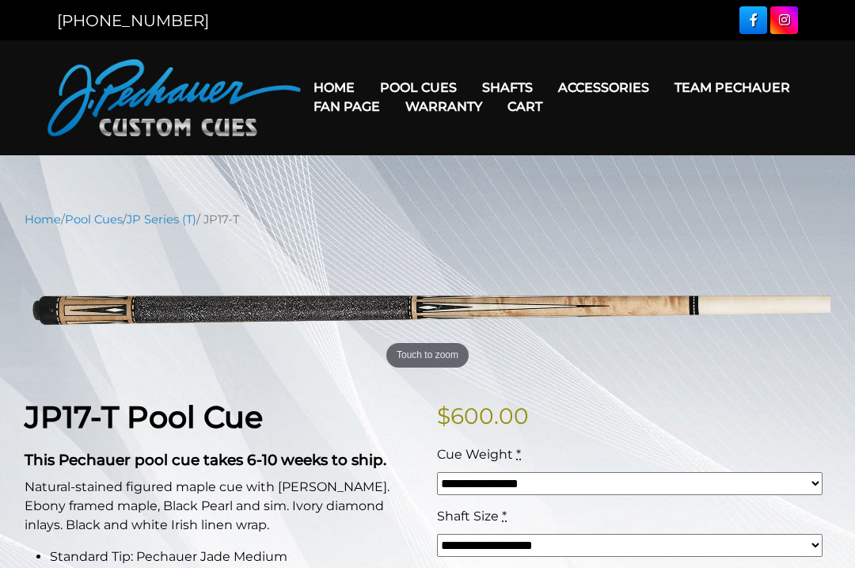
click at [158, 217] on link "JP Series (T)" at bounding box center [162, 219] width 70 height 14
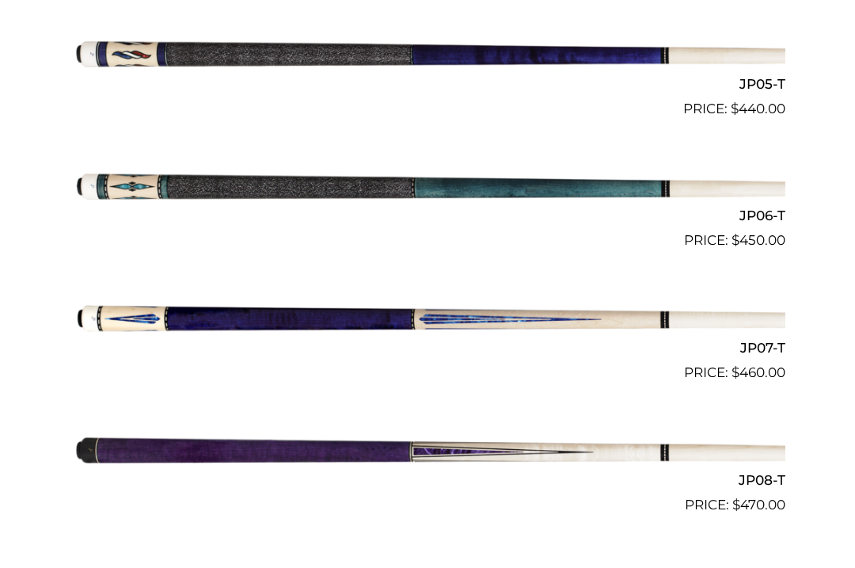
scroll to position [1036, 0]
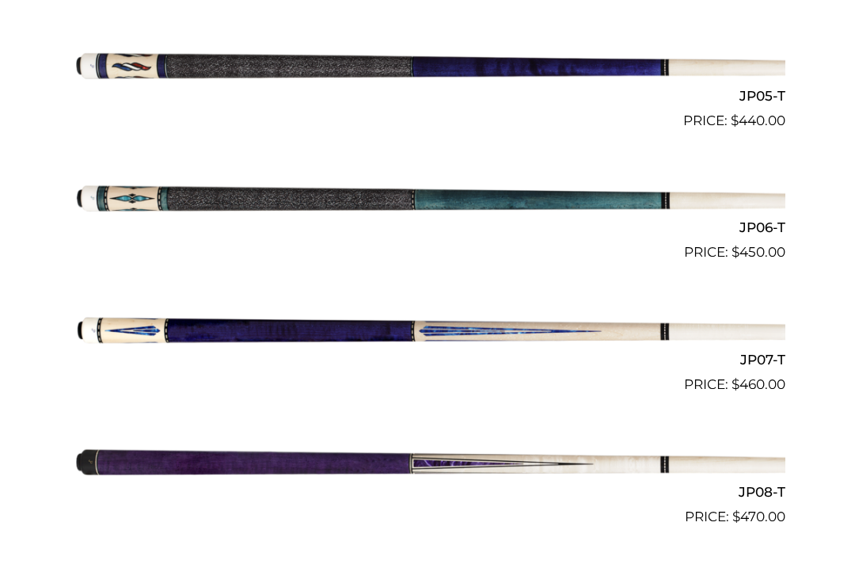
click at [551, 200] on img at bounding box center [428, 197] width 716 height 119
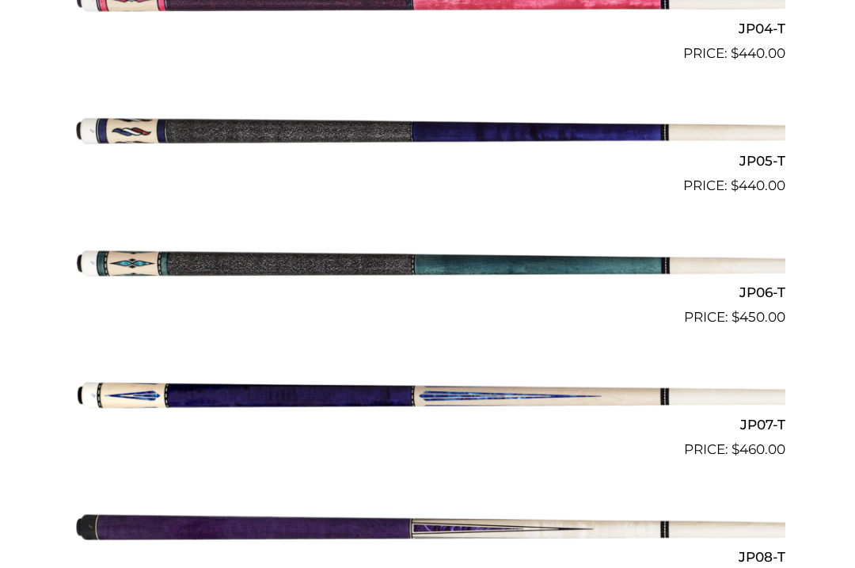
scroll to position [967, 0]
